Goal: Information Seeking & Learning: Learn about a topic

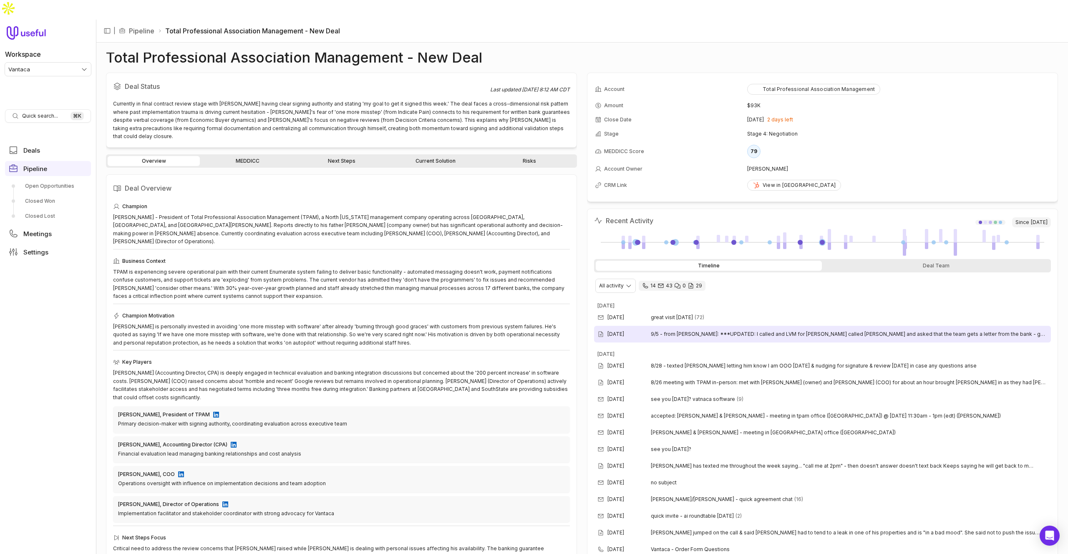
click at [706, 331] on span "9/5 - from [PERSON_NAME]: ***UPDATED: I called and LVM for [PERSON_NAME] called…" at bounding box center [849, 334] width 397 height 7
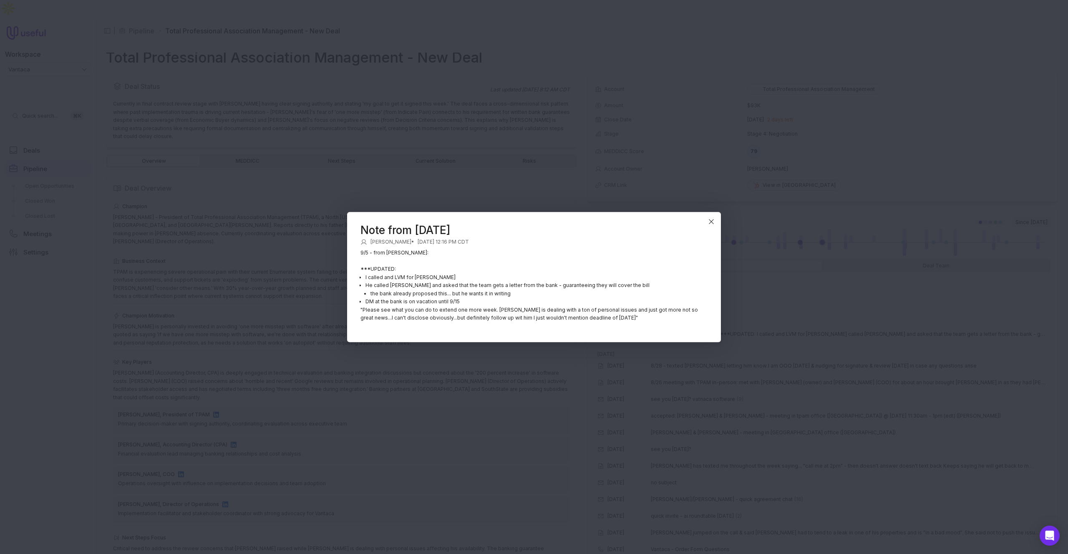
click at [519, 283] on p "He called Jennilyn and asked that the team gets a letter from the bank - guaran…" at bounding box center [536, 285] width 342 height 8
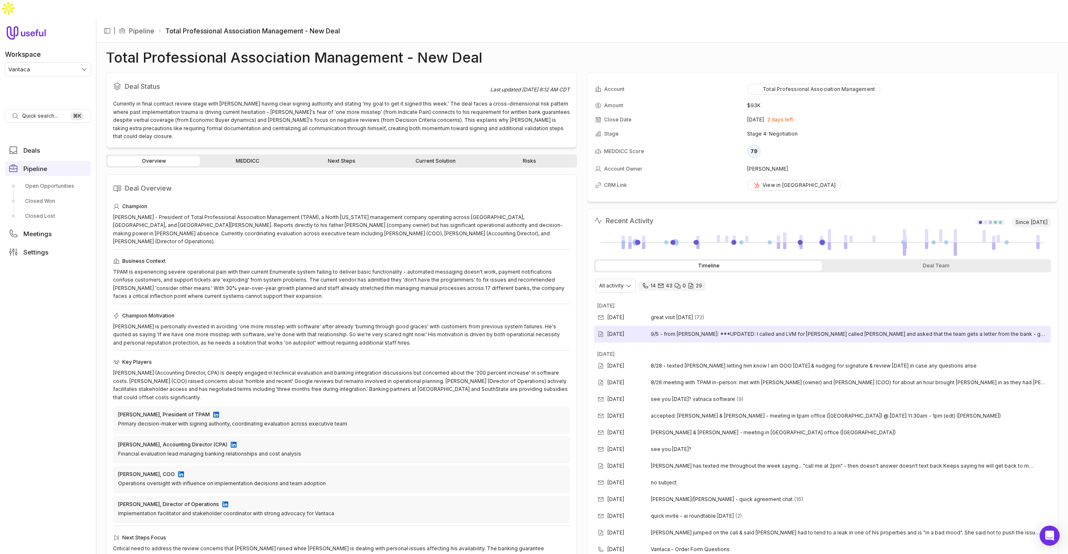
click at [697, 326] on div "Sep 5, 2025 9/5 - from Jennilyn: ***UPDATED: I called and LVM for Tom He called…" at bounding box center [822, 334] width 457 height 17
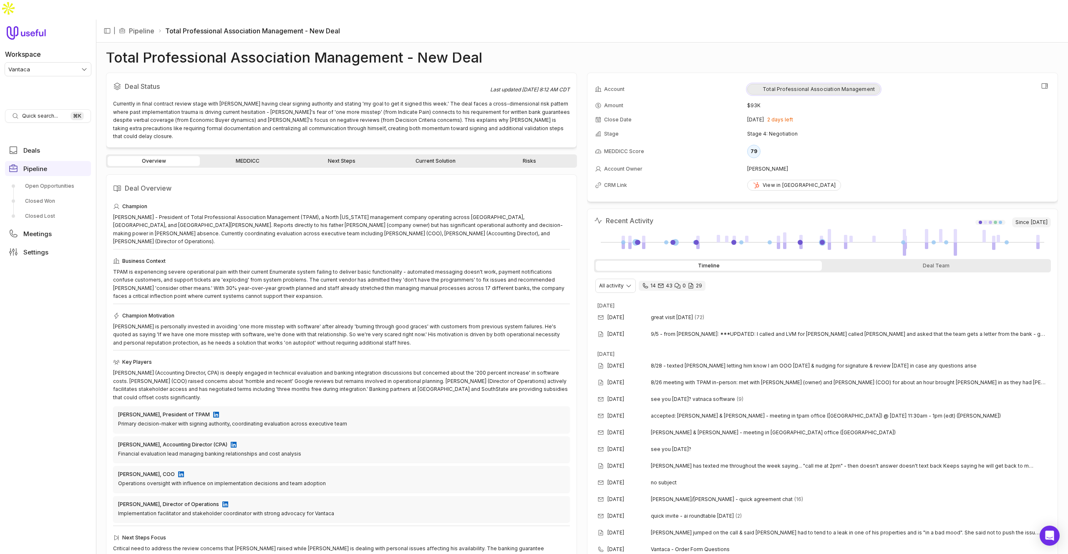
click at [833, 86] on div "Total Professional Association Management" at bounding box center [813, 89] width 122 height 7
click at [1042, 82] on icon "View all fields" at bounding box center [1045, 86] width 8 height 8
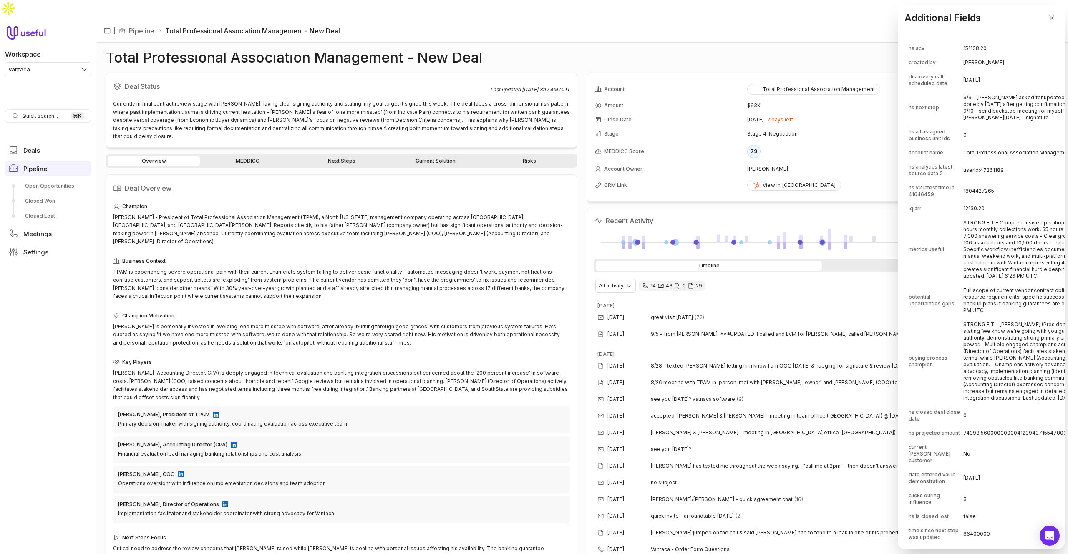
click at [994, 171] on td "userId:47261189" at bounding box center [1057, 170] width 189 height 20
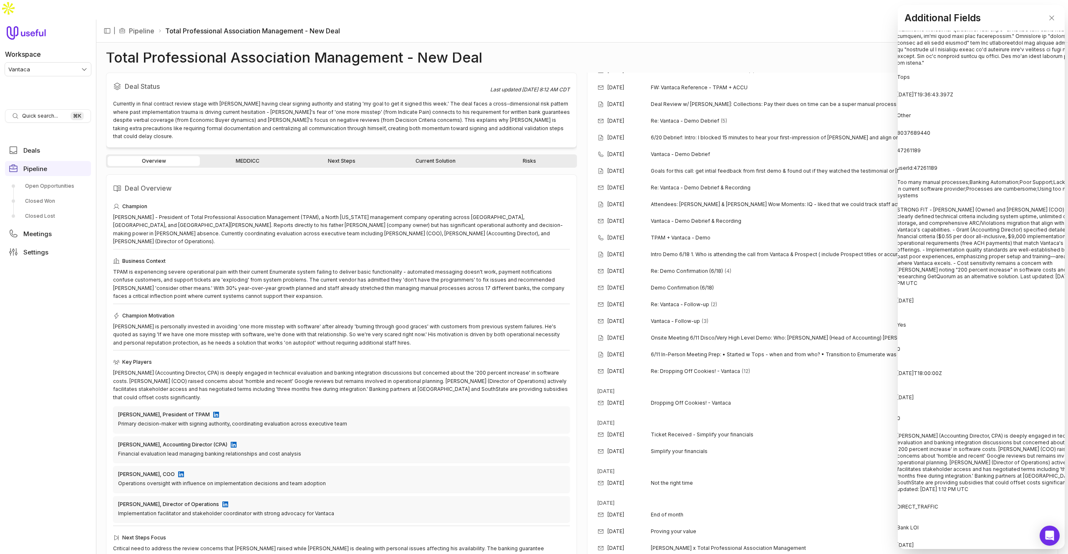
scroll to position [2243, 0]
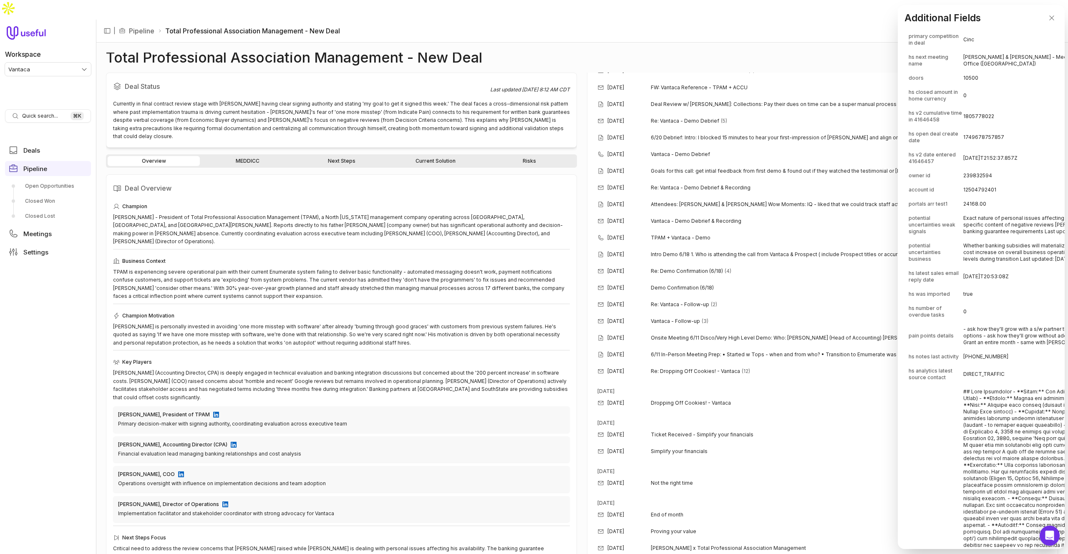
click at [965, 196] on td "12504792401" at bounding box center [1057, 189] width 189 height 13
click at [968, 196] on td "12504792401" at bounding box center [1057, 189] width 189 height 13
drag, startPoint x: 968, startPoint y: 289, endPoint x: 915, endPoint y: 244, distance: 70.1
click at [968, 196] on td "12504792401" at bounding box center [1057, 189] width 189 height 13
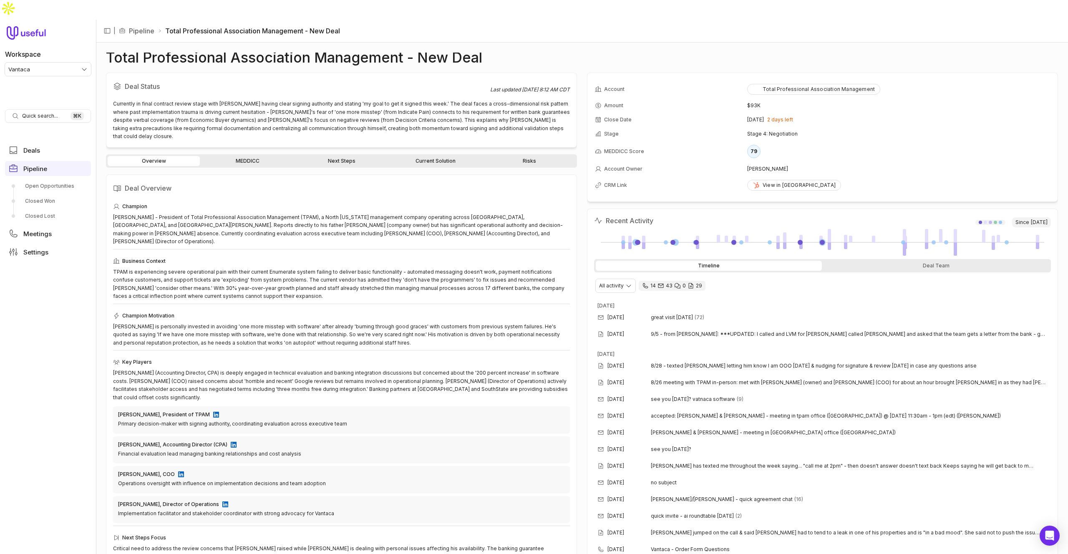
click at [264, 156] on link "MEDDICC" at bounding box center [247, 161] width 92 height 10
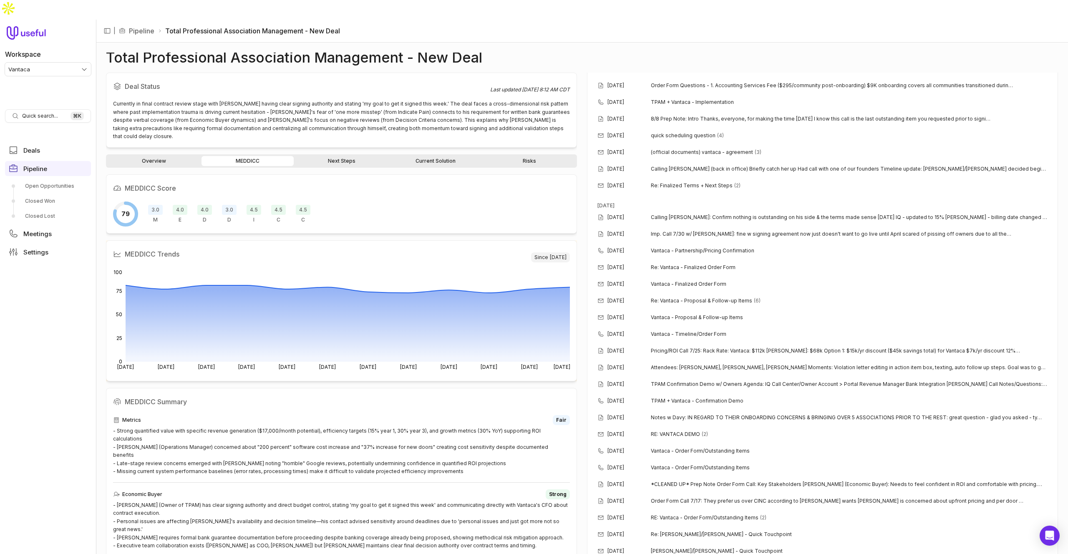
click at [410, 156] on link "Current Solution" at bounding box center [435, 161] width 92 height 10
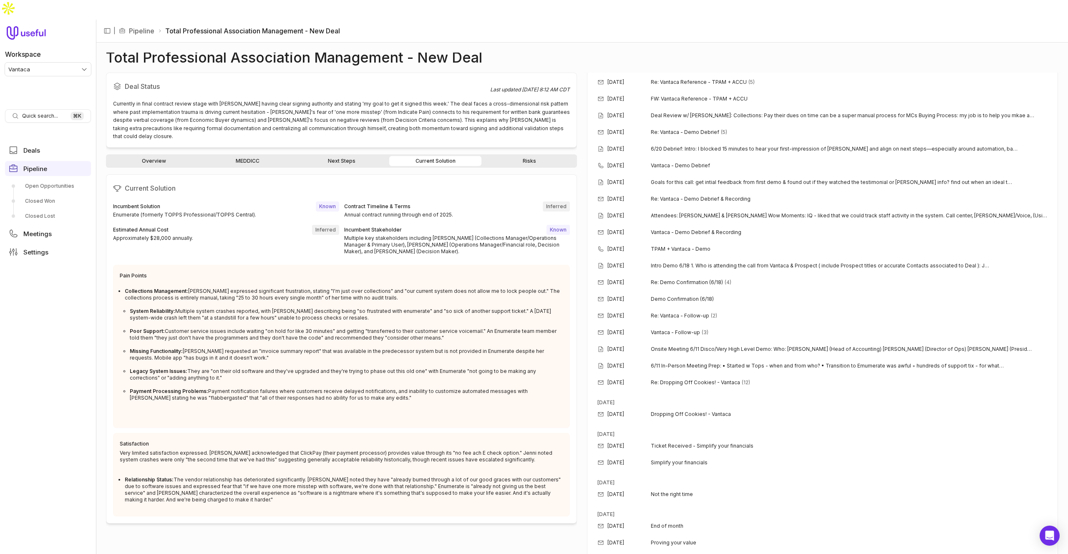
scroll to position [1292, 0]
